Goal: Find specific page/section: Find specific page/section

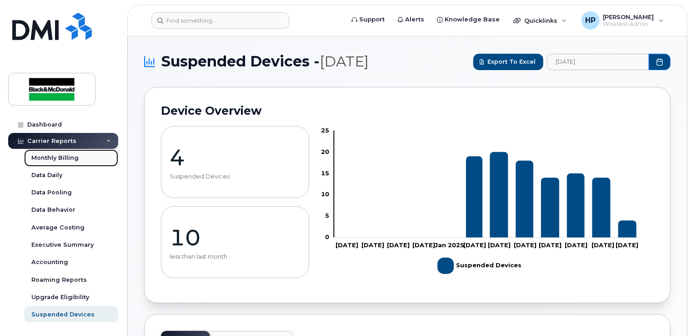
click at [65, 158] on div "Monthly Billing" at bounding box center [54, 158] width 47 height 8
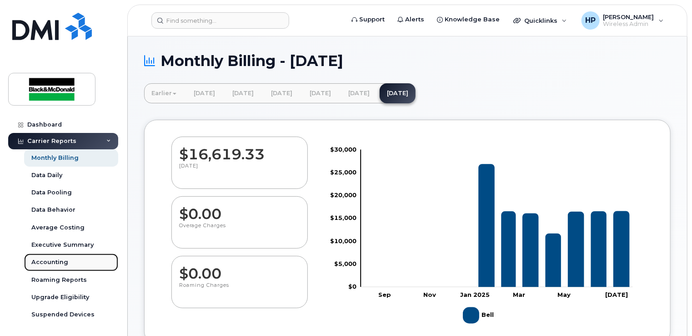
click at [56, 261] on div "Accounting" at bounding box center [49, 262] width 37 height 8
